Goal: Check status: Check status

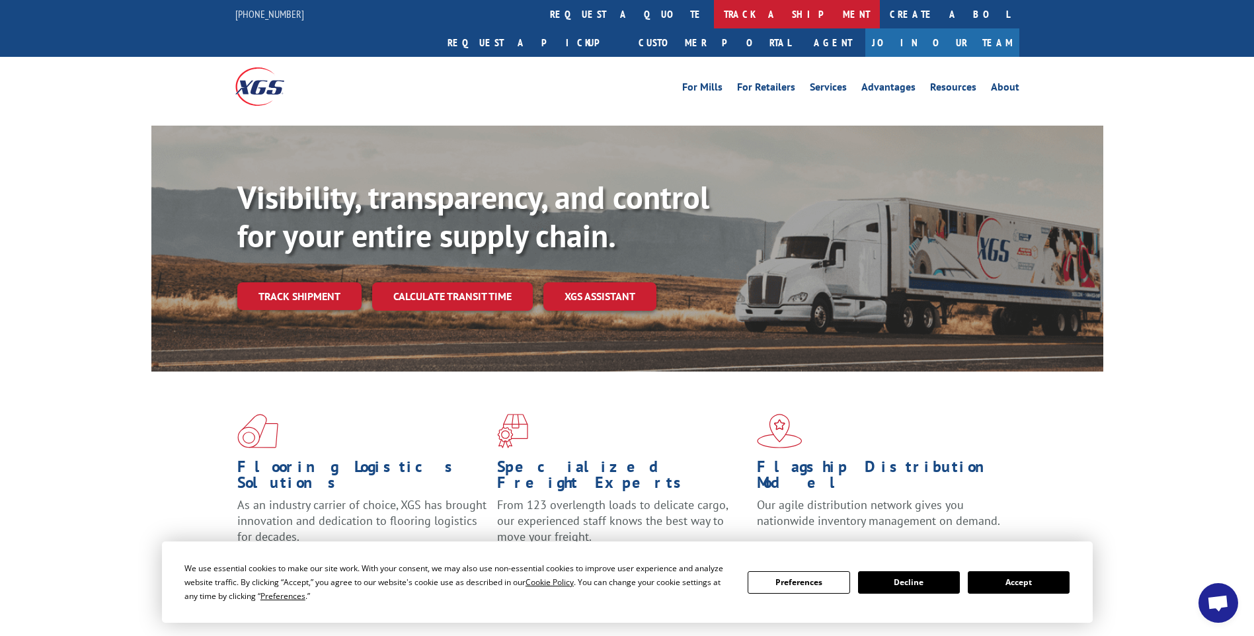
click at [714, 13] on link "track a shipment" at bounding box center [797, 14] width 166 height 28
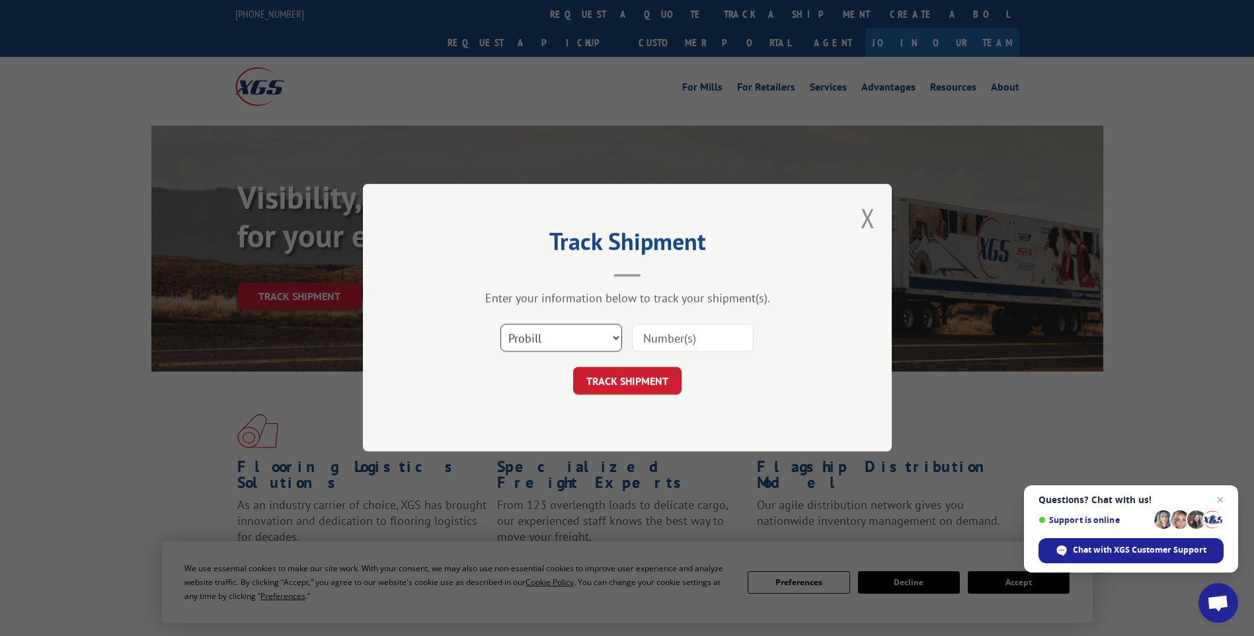
click at [617, 338] on select "Select category... Probill BOL PO" at bounding box center [562, 339] width 122 height 28
select select "bol"
click at [501, 325] on select "Select category... Probill BOL PO" at bounding box center [562, 339] width 122 height 28
paste input "444238"
type input "444238"
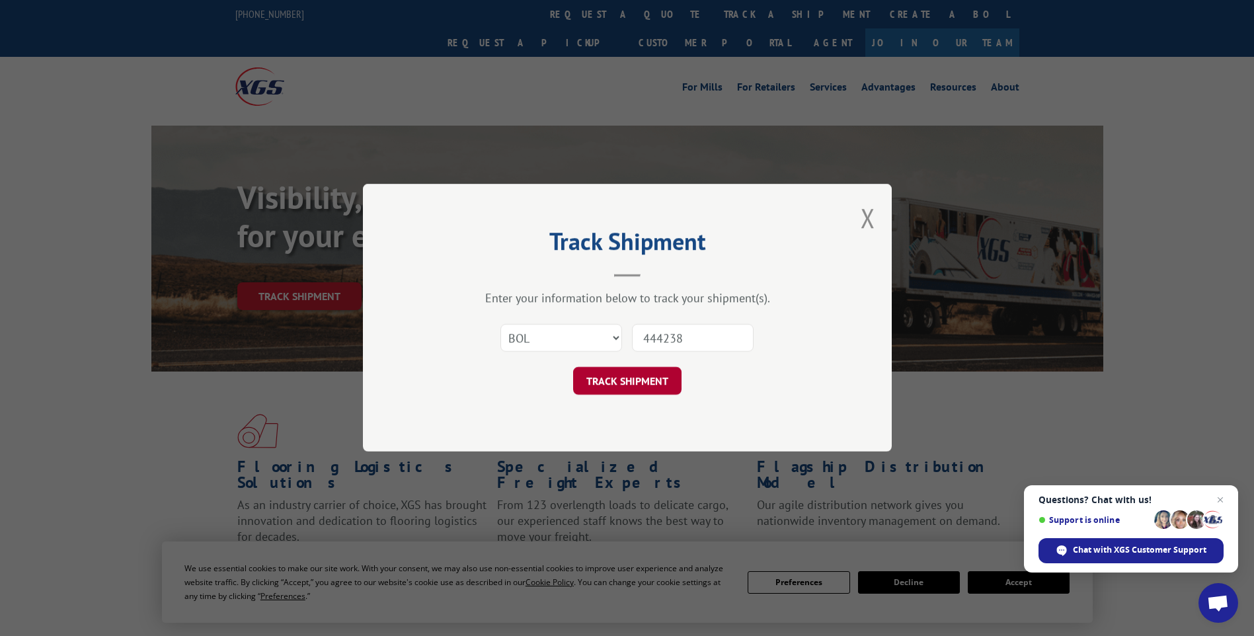
click at [625, 382] on button "TRACK SHIPMENT" at bounding box center [627, 382] width 108 height 28
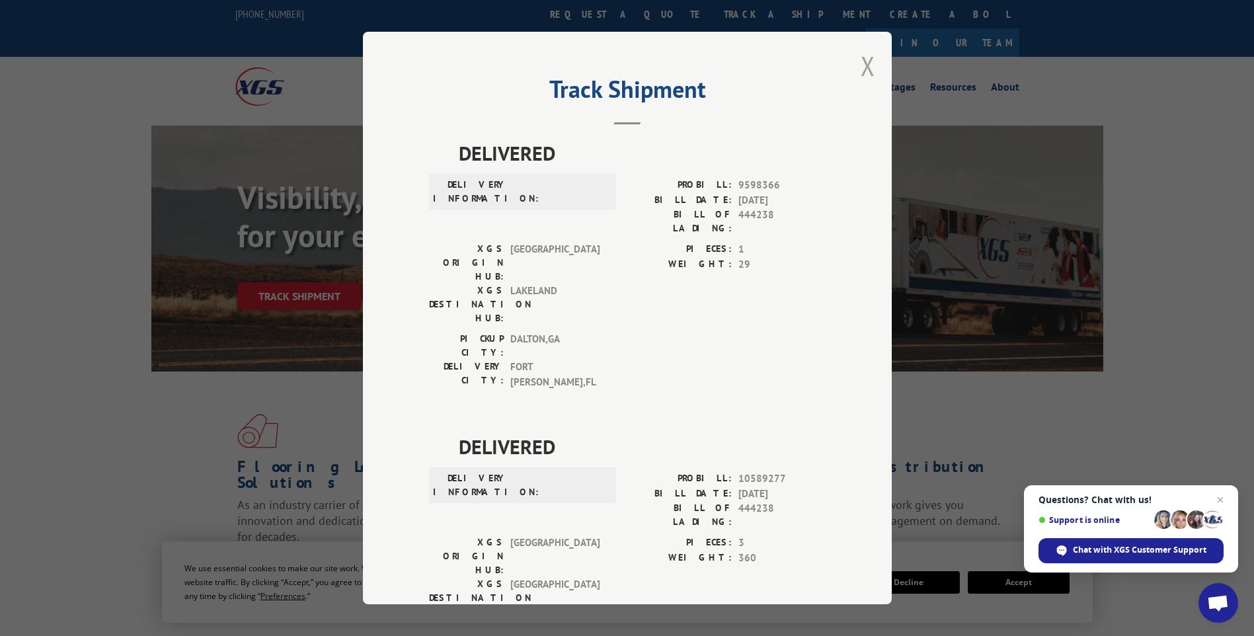
click at [862, 69] on button "Close modal" at bounding box center [868, 65] width 15 height 35
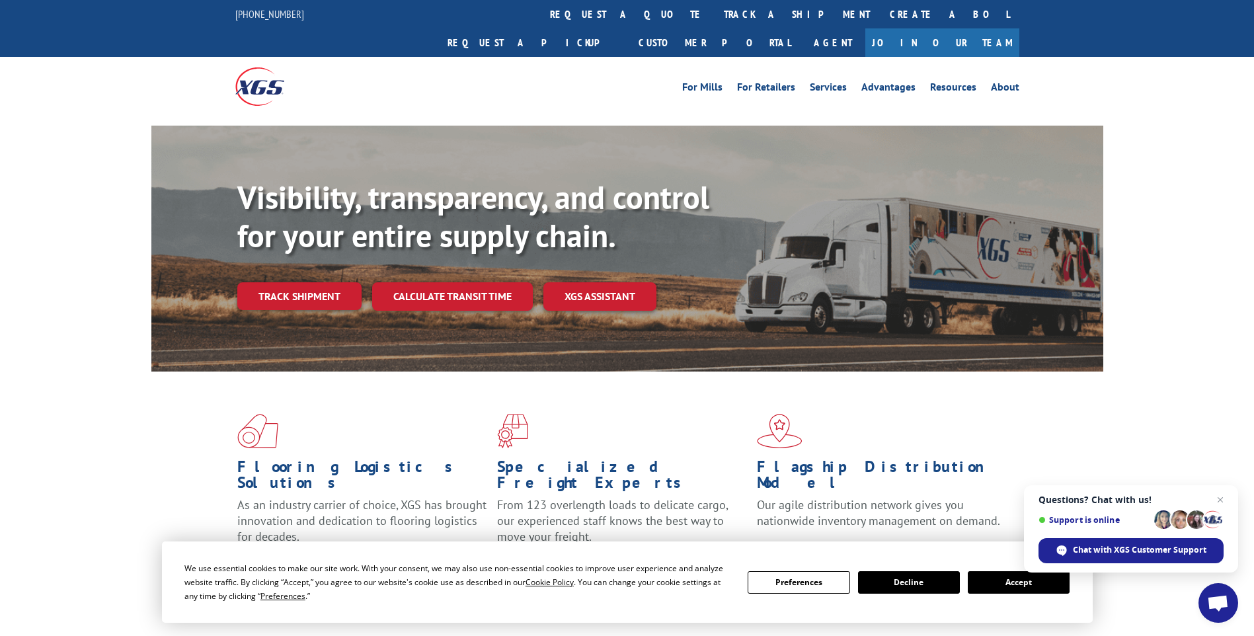
click at [1004, 583] on button "Accept" at bounding box center [1019, 582] width 102 height 22
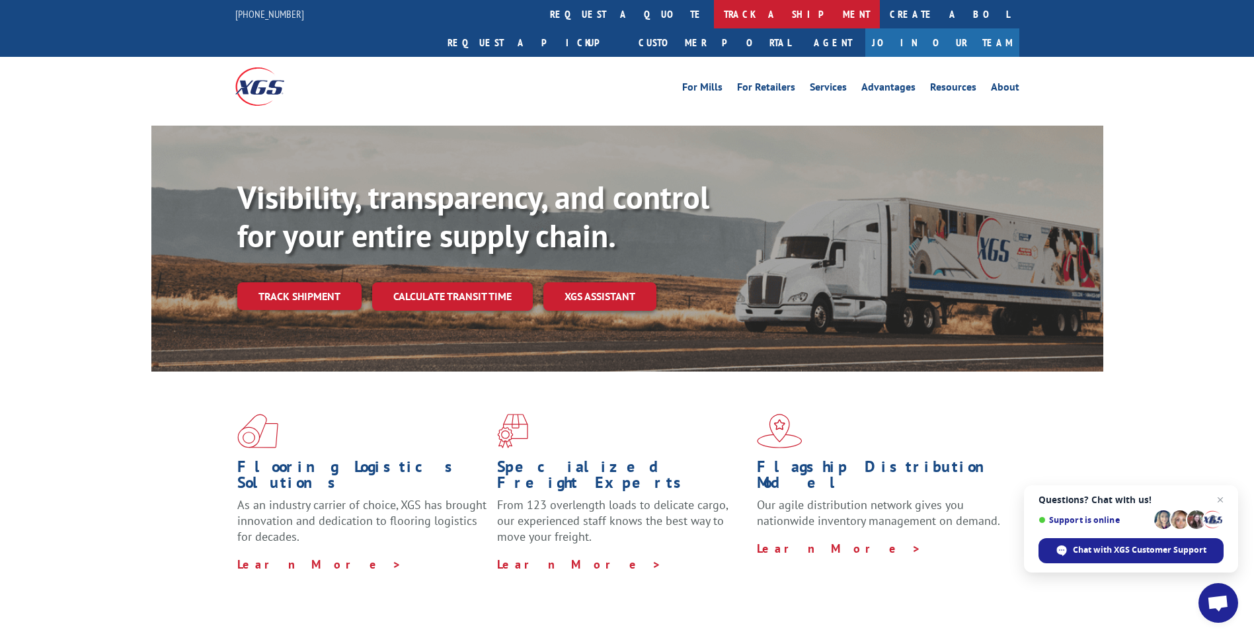
click at [714, 13] on link "track a shipment" at bounding box center [797, 14] width 166 height 28
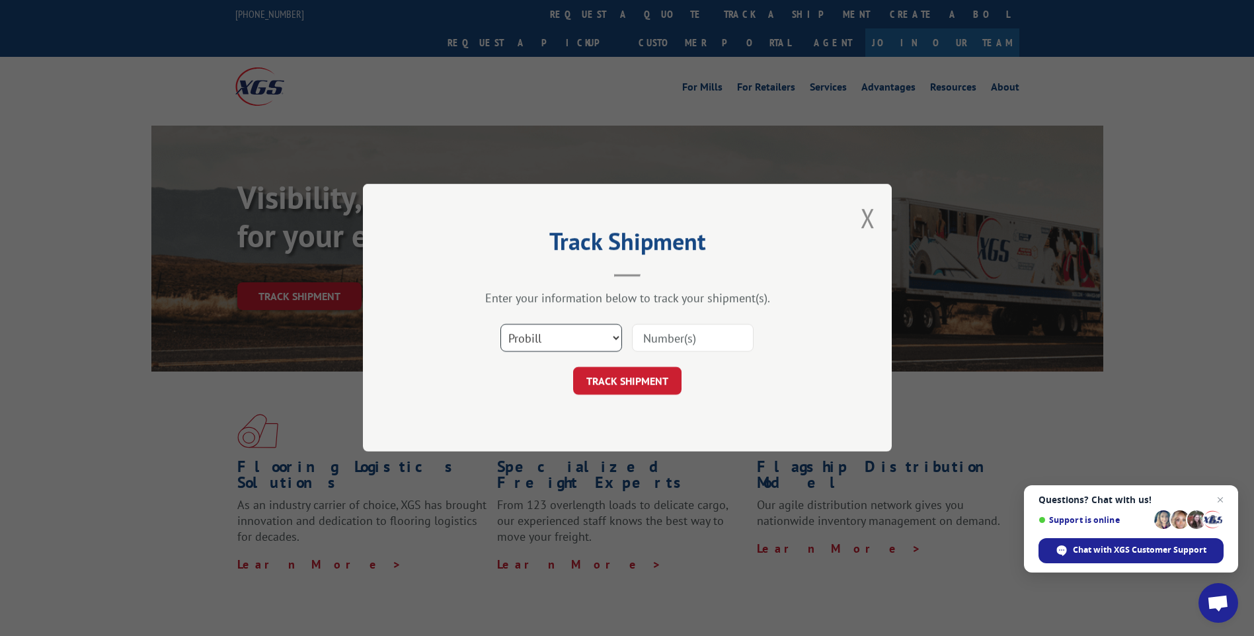
click at [583, 337] on select "Select category... Probill BOL PO" at bounding box center [562, 339] width 122 height 28
select select "bol"
click at [501, 325] on select "Select category... Probill BOL PO" at bounding box center [562, 339] width 122 height 28
click at [676, 332] on input at bounding box center [693, 339] width 122 height 28
paste input "439624"
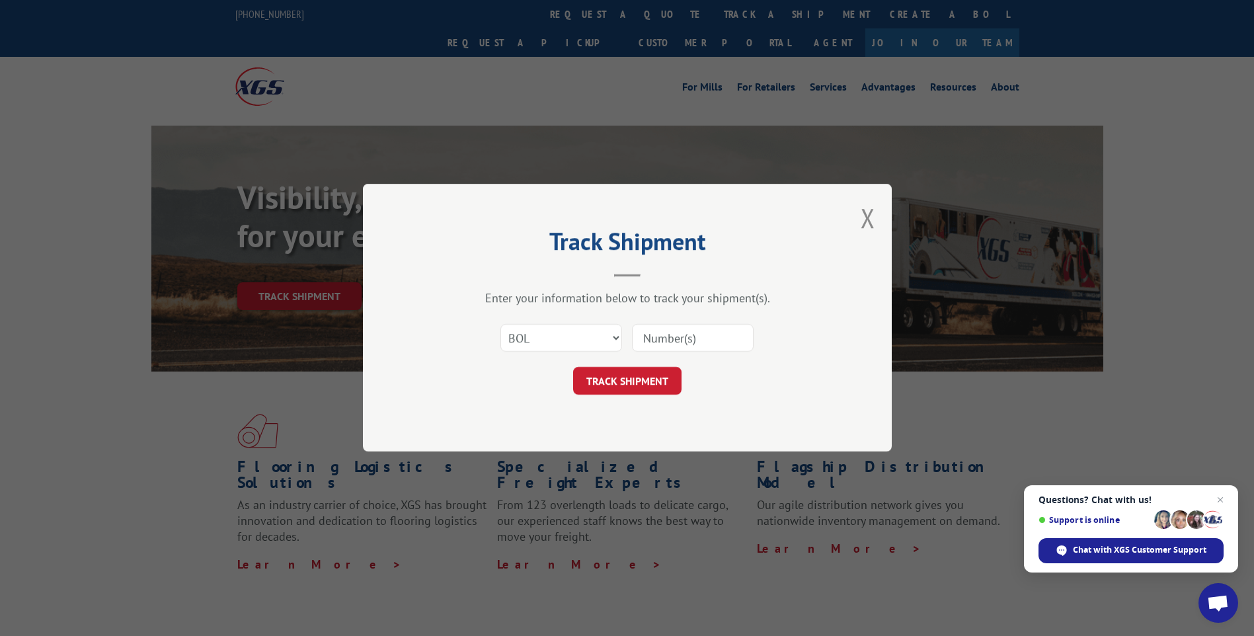
type input "439624"
click at [601, 370] on button "TRACK SHIPMENT" at bounding box center [627, 382] width 108 height 28
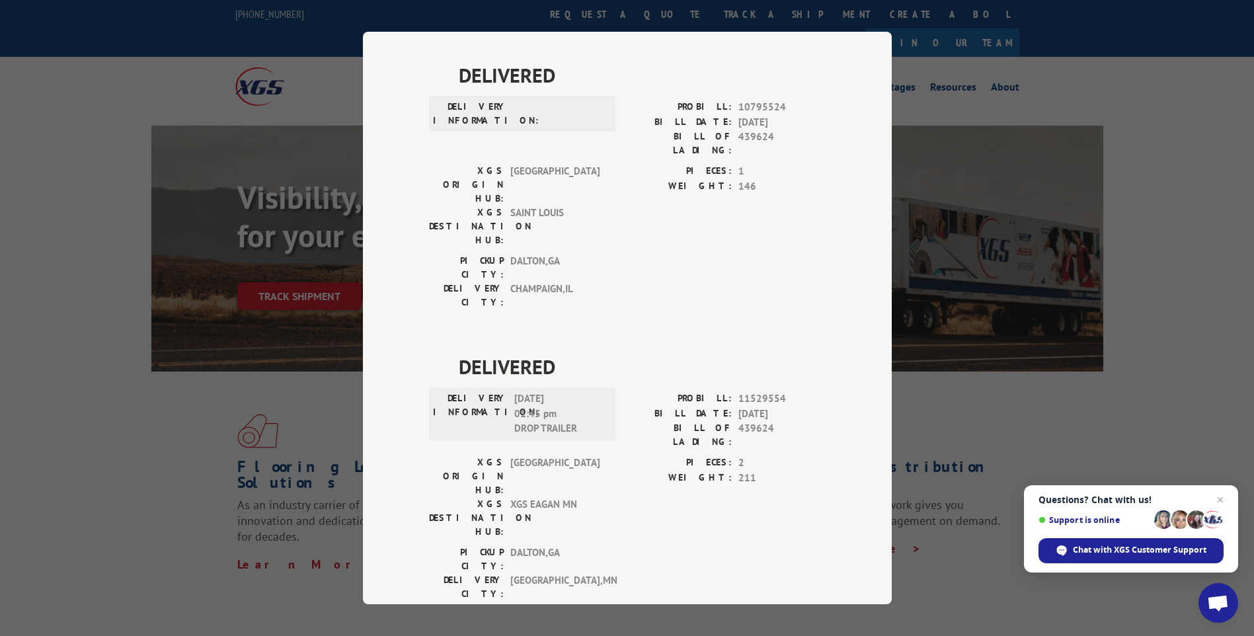
scroll to position [874, 0]
